Goal: Task Accomplishment & Management: Complete application form

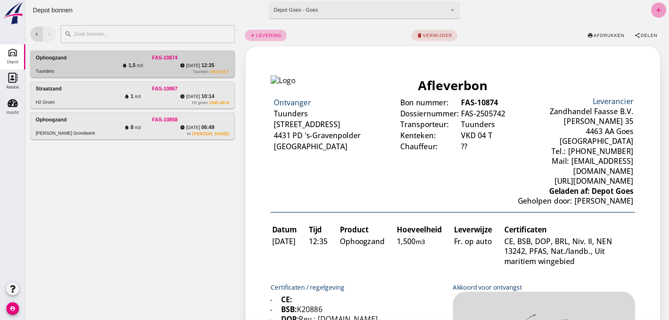
click at [655, 8] on icon "add" at bounding box center [659, 10] width 8 height 8
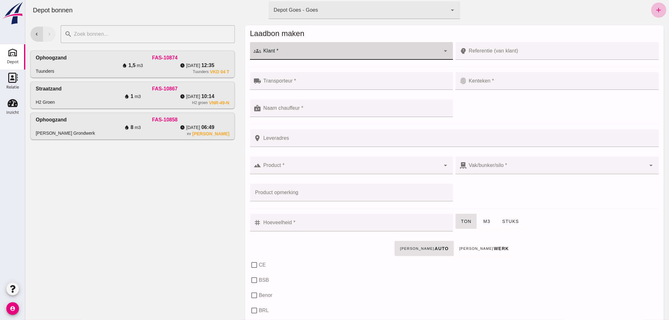
click at [294, 53] on input "Klant *" at bounding box center [350, 54] width 179 height 8
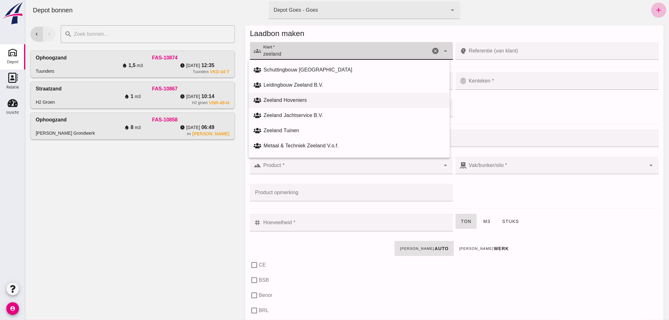
click at [306, 100] on div "Zeeland Hoveniers" at bounding box center [353, 100] width 181 height 8
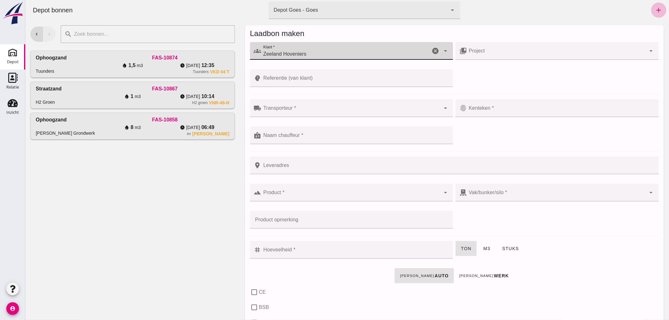
type input "Zeeland Hoveniers"
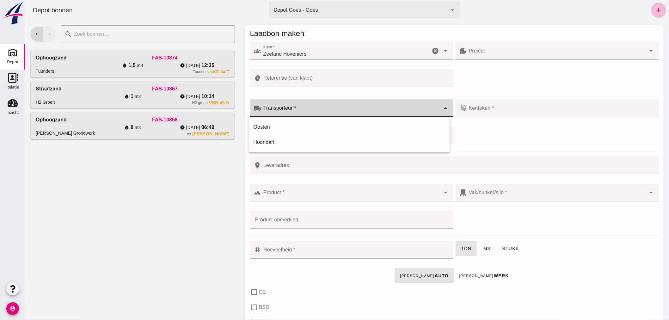
click at [347, 111] on input "Transporteur *" at bounding box center [350, 111] width 179 height 8
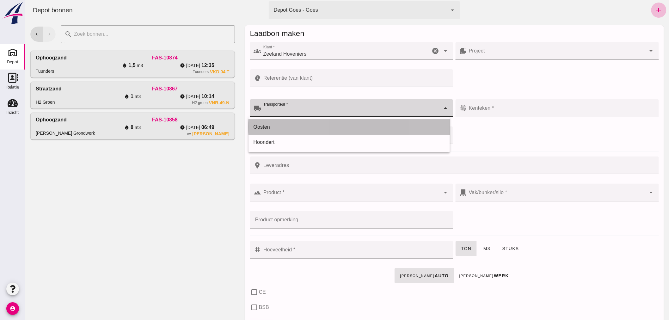
click at [306, 126] on div "Oosten" at bounding box center [348, 127] width 191 height 8
type input "Oosten"
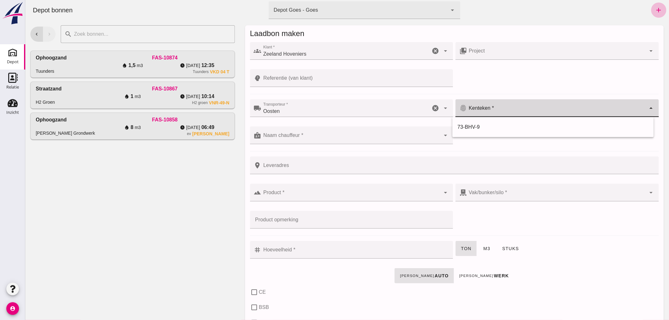
click at [506, 108] on input "Kenteken *" at bounding box center [555, 111] width 179 height 8
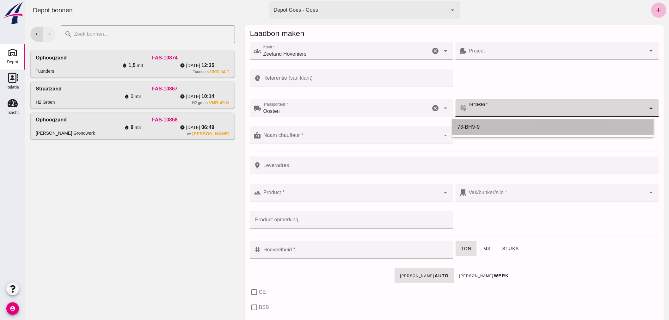
click at [478, 126] on div "73-BHV-9" at bounding box center [552, 127] width 191 height 8
type input "73-BHV-9"
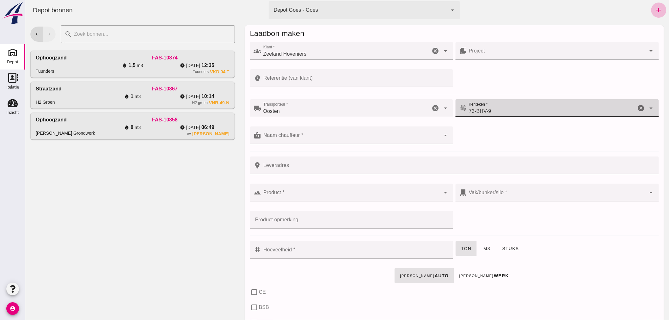
click at [335, 135] on input "Naam chauffeur *" at bounding box center [350, 139] width 179 height 8
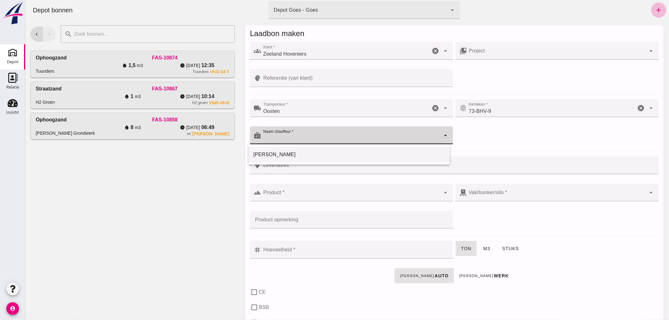
click at [298, 155] on div "[PERSON_NAME]" at bounding box center [348, 155] width 191 height 8
type input "[PERSON_NAME]"
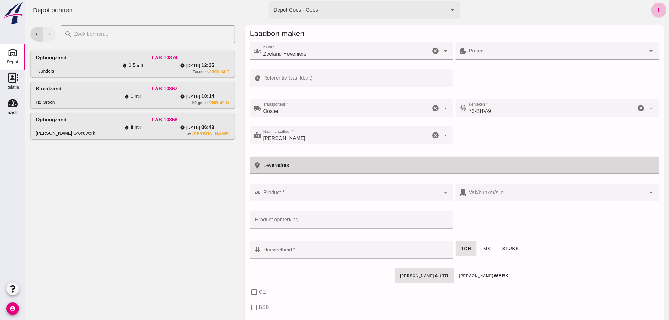
click at [314, 166] on input "Leveradres" at bounding box center [457, 165] width 393 height 18
type input "middelmeet 35 Goes"
click at [340, 193] on input "Product *" at bounding box center [350, 196] width 179 height 8
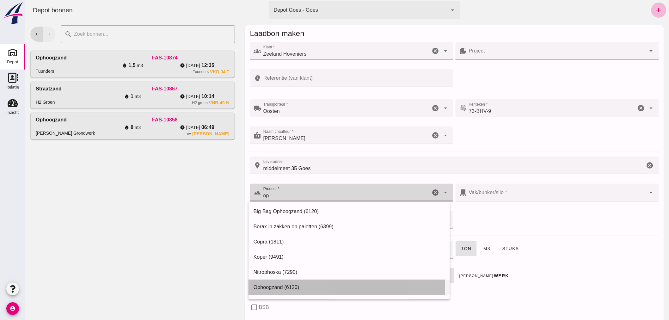
drag, startPoint x: 299, startPoint y: 283, endPoint x: 308, endPoint y: 278, distance: 10.6
click at [299, 283] on div "Ophoogzand (6120)" at bounding box center [348, 287] width 191 height 8
type input "Ophoogzand (6120)"
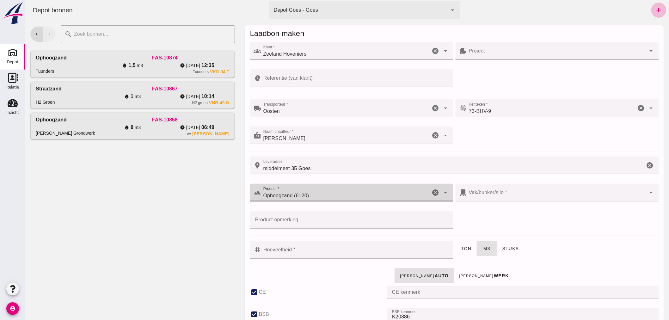
checkbox input "true"
type input "40"
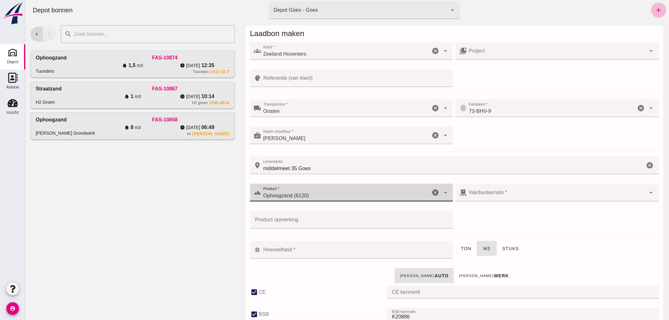
checkbox input "true"
type input "38"
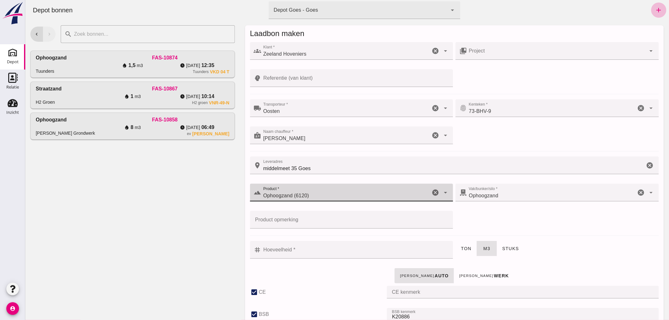
type input "Ophoogzand (6120)"
click at [336, 250] on input "Hoeveelheid *" at bounding box center [355, 250] width 188 height 18
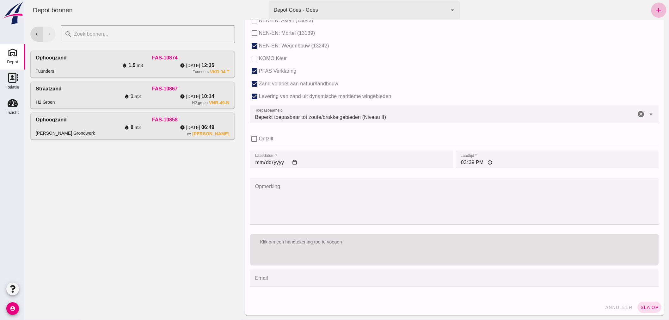
scroll to position [388, 0]
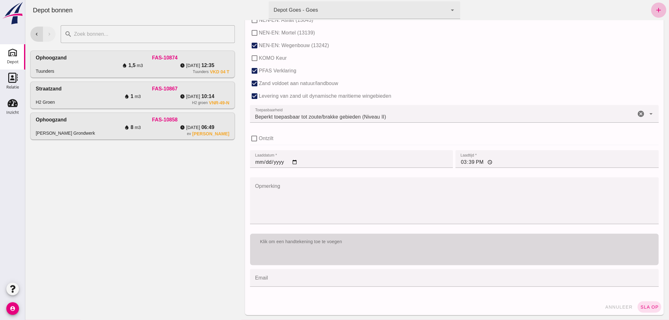
type input "12"
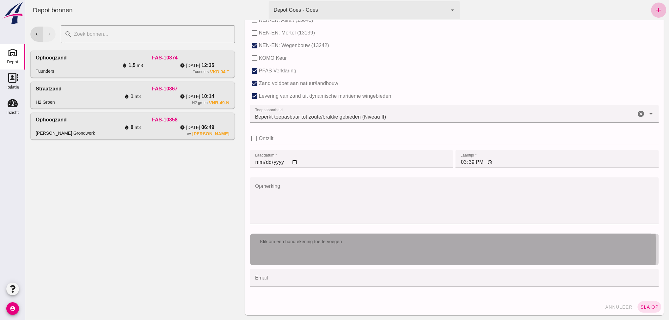
click at [363, 243] on div "Klik om een handtekening toe te voegen" at bounding box center [454, 242] width 399 height 6
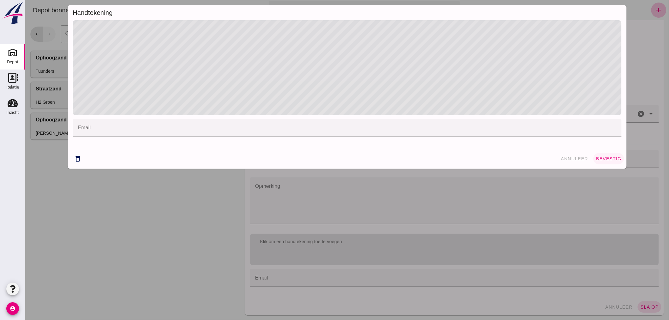
click at [613, 155] on button "bevestig" at bounding box center [608, 158] width 31 height 11
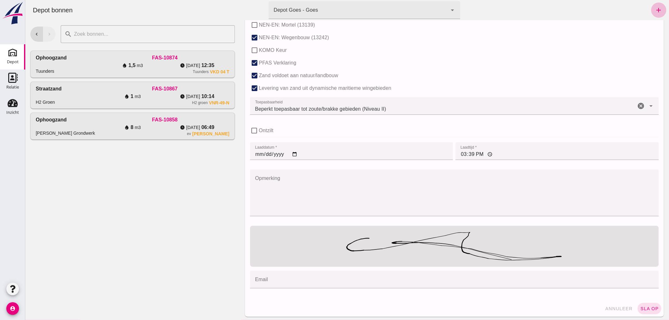
scroll to position [398, 0]
click at [644, 305] on span "sla op" at bounding box center [649, 306] width 19 height 5
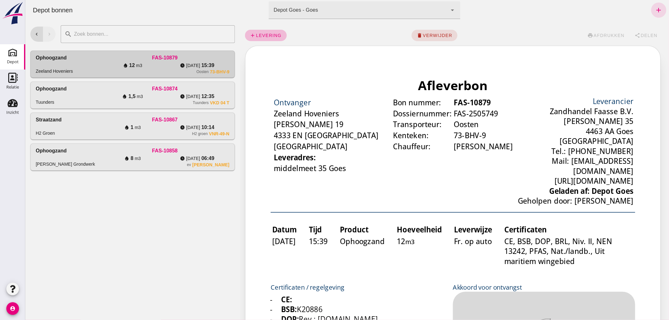
scroll to position [0, 0]
